Goal: Task Accomplishment & Management: Manage account settings

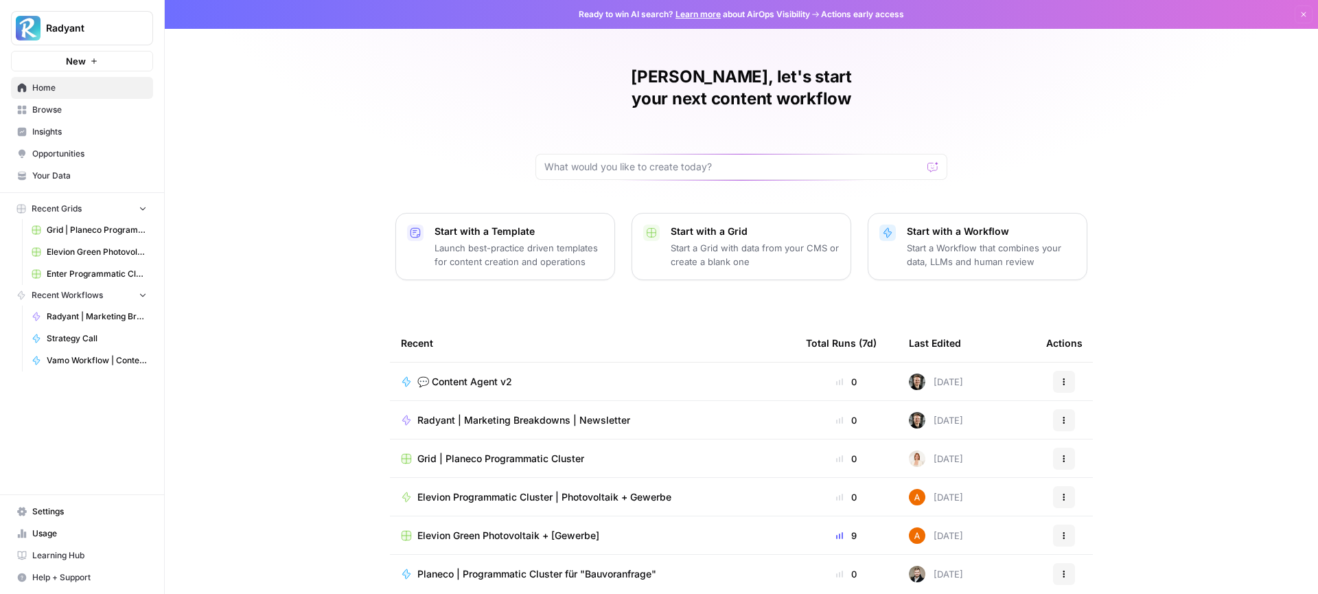
click at [66, 181] on span "Your Data" at bounding box center [89, 176] width 115 height 12
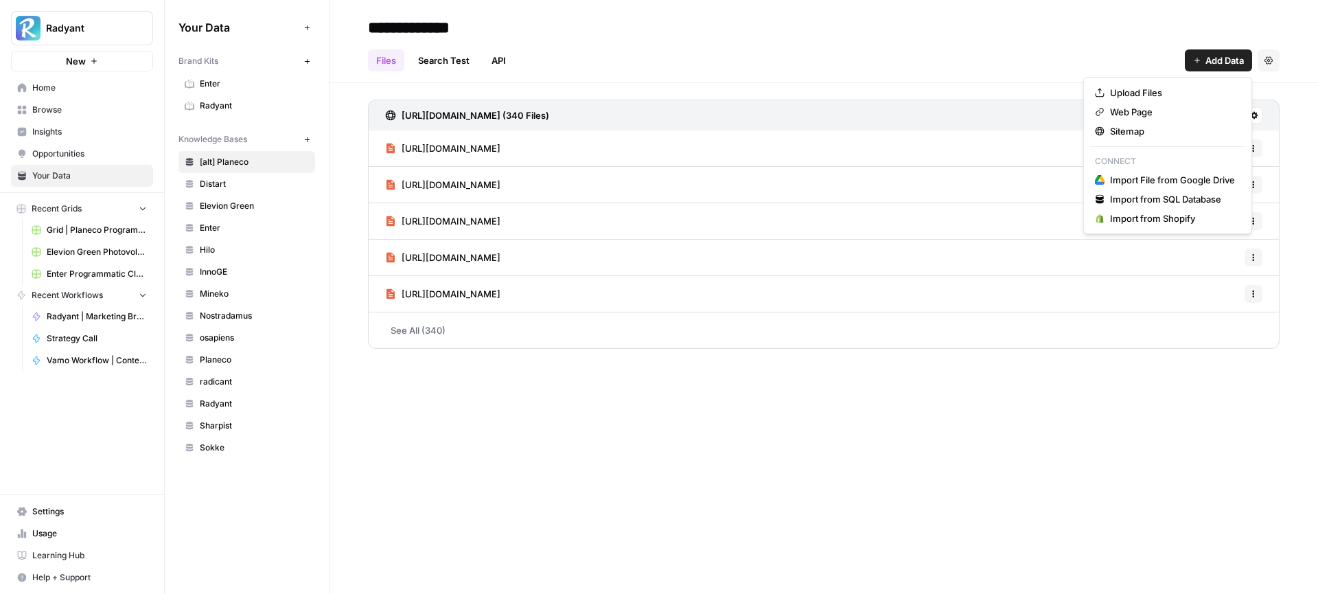
click at [1226, 50] on button "Add Data" at bounding box center [1218, 60] width 67 height 22
click at [1115, 131] on span "Sitemap" at bounding box center [1172, 131] width 125 height 14
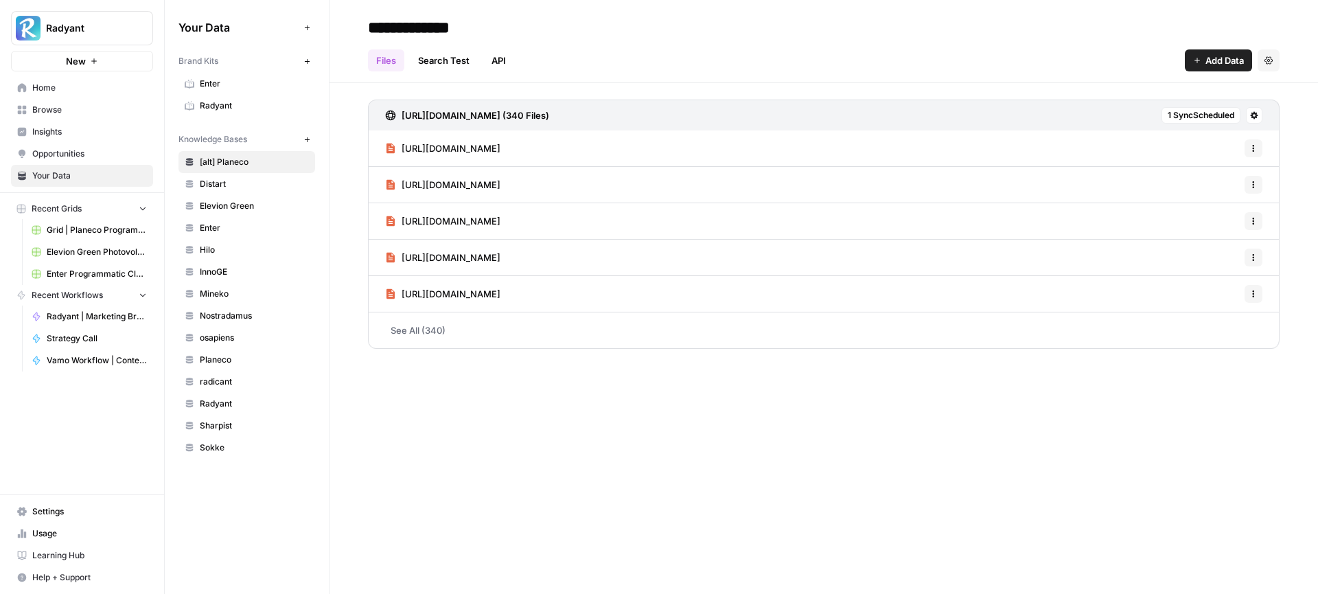
click at [1276, 64] on button "Settings" at bounding box center [1269, 60] width 22 height 22
click at [1209, 92] on span "Delete Knowledge Base" at bounding box center [1212, 93] width 102 height 14
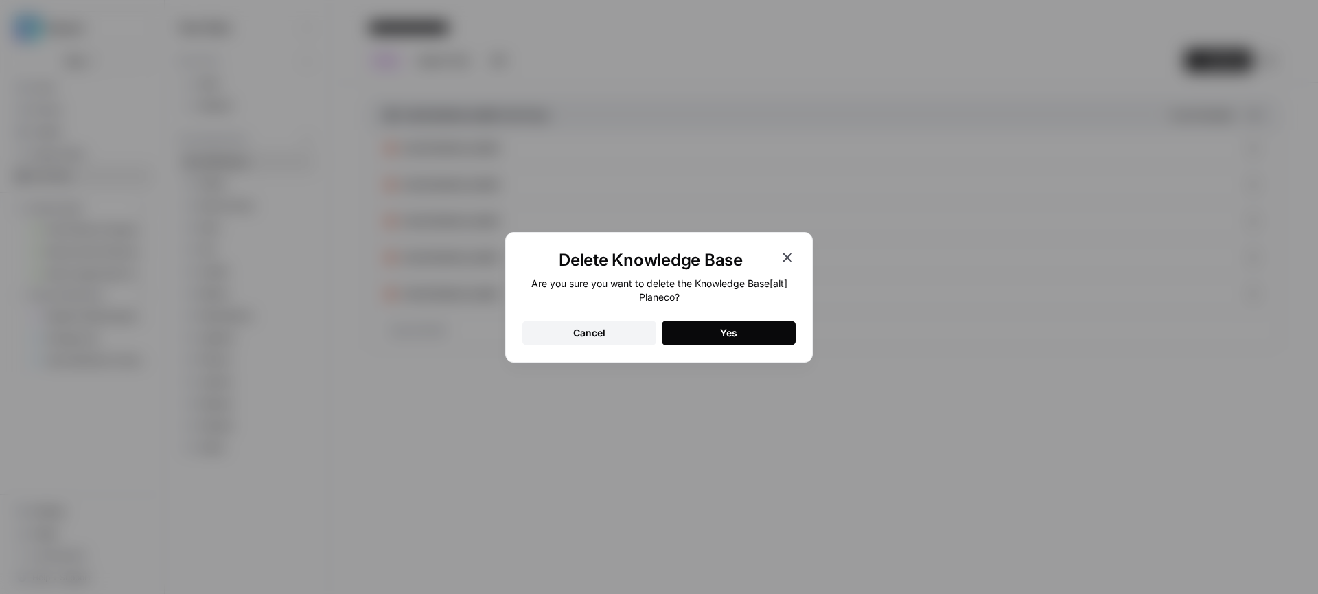
click at [756, 327] on button "Yes" at bounding box center [729, 333] width 134 height 25
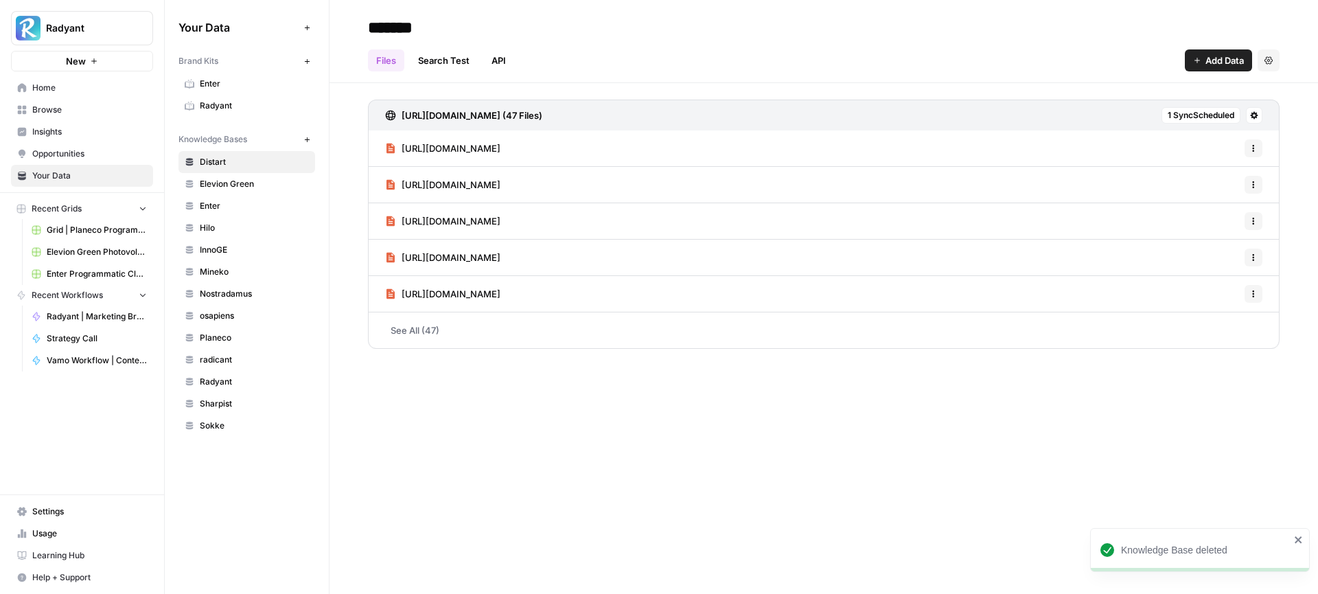
click at [517, 463] on div "******* Files Search Test API Add Data Settings [URL][DOMAIN_NAME] (47 Files) 1…" at bounding box center [823, 297] width 988 height 594
